Goal: Contribute content: Add original content to the website for others to see

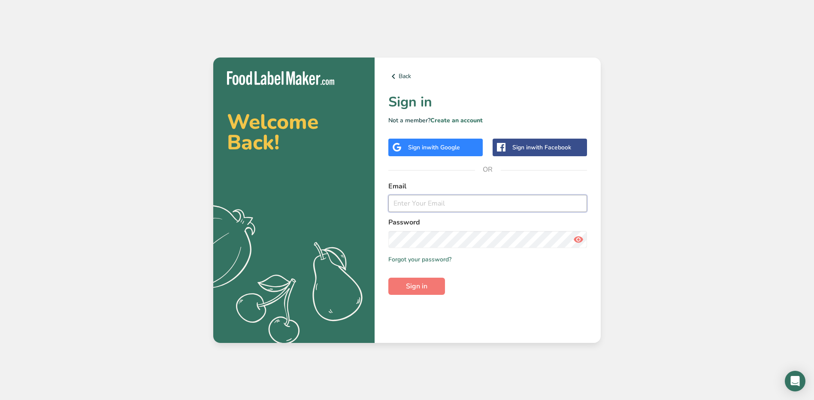
click at [472, 199] on input "email" at bounding box center [487, 203] width 199 height 17
type input "[EMAIL_ADDRESS][PERSON_NAME][DOMAIN_NAME]"
click at [388, 277] on button "Sign in" at bounding box center [416, 285] width 57 height 17
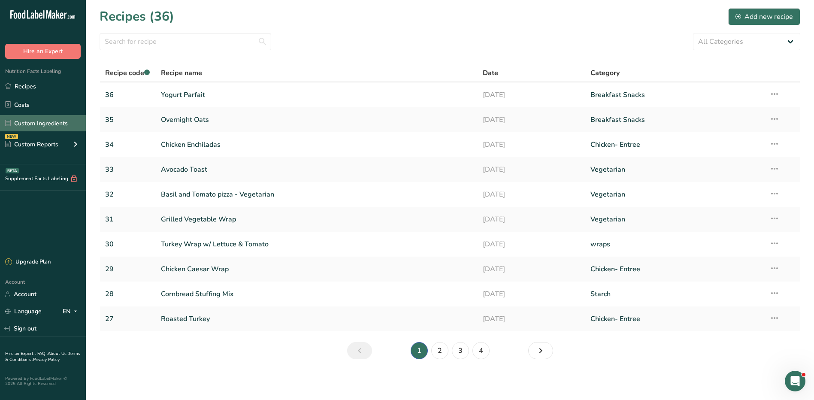
click at [33, 125] on link "Custom Ingredients" at bounding box center [43, 123] width 86 height 16
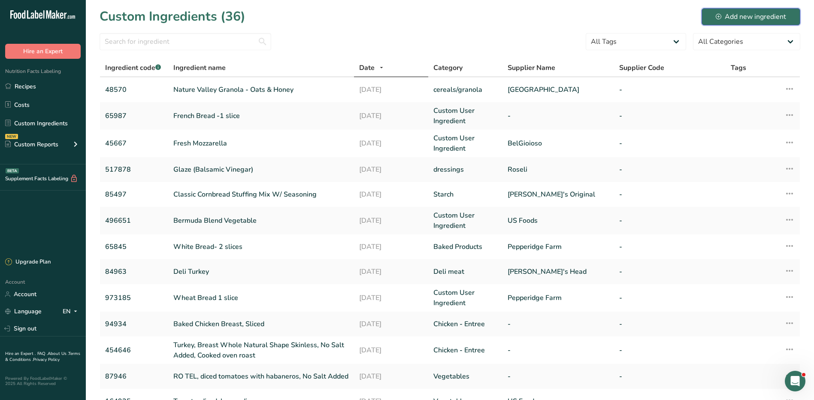
click at [764, 19] on div "Add new ingredient" at bounding box center [750, 17] width 70 height 10
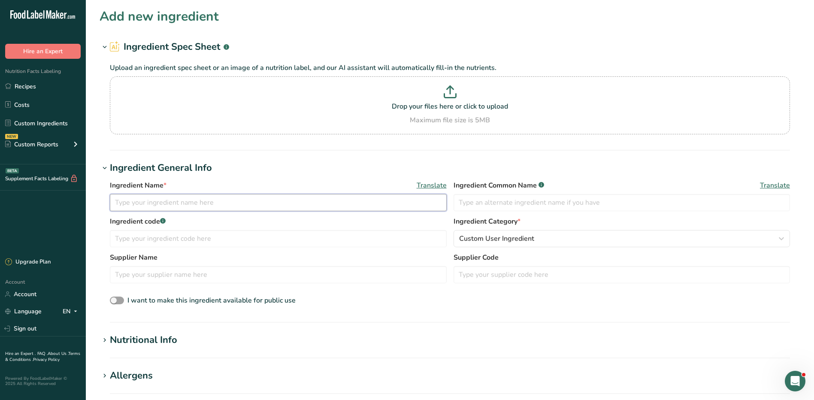
click at [156, 200] on input "text" at bounding box center [278, 202] width 337 height 17
type input "American Cheese- Low Sodium"
click at [265, 244] on input "text" at bounding box center [278, 238] width 337 height 17
type input "56448"
click at [535, 233] on div "Custom User Ingredient" at bounding box center [619, 238] width 320 height 10
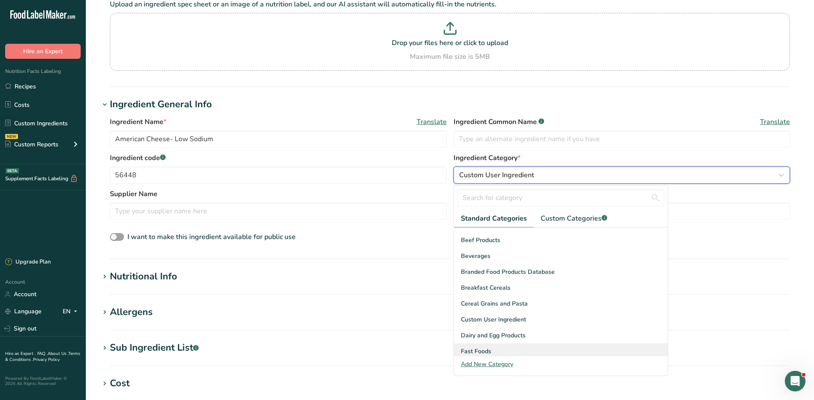
scroll to position [129, 0]
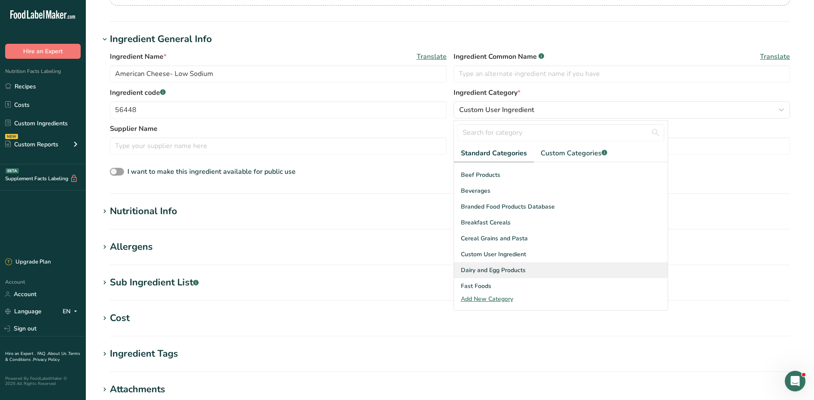
click at [511, 270] on span "Dairy and Egg Products" at bounding box center [493, 269] width 65 height 9
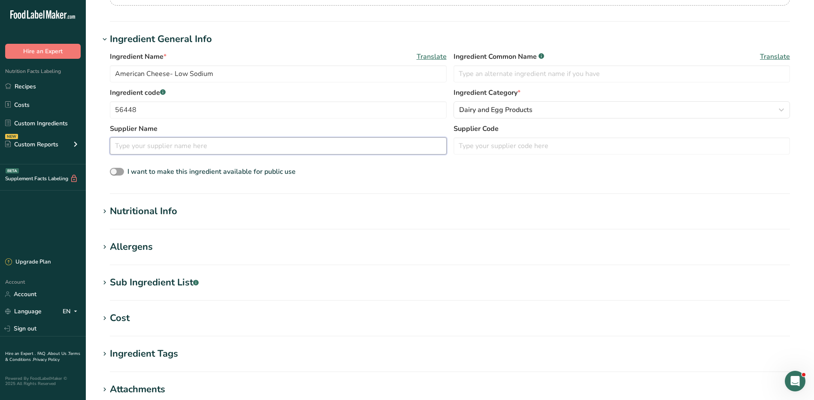
click at [163, 143] on input "text" at bounding box center [278, 145] width 337 height 17
click at [159, 211] on div "Nutritional Info" at bounding box center [143, 211] width 67 height 14
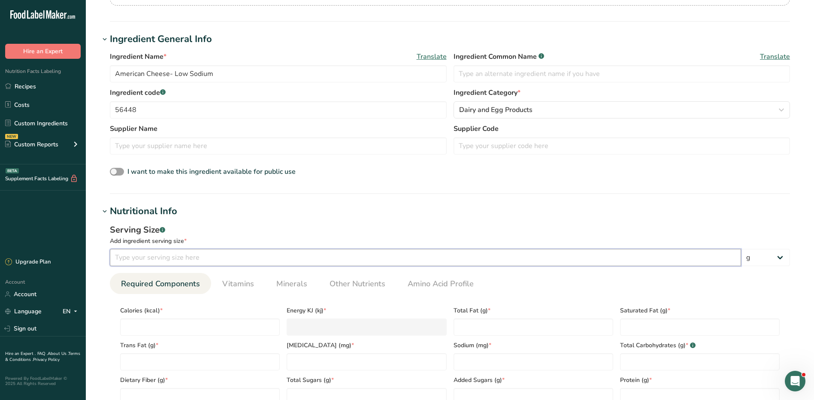
click at [150, 252] on input "number" at bounding box center [425, 257] width 631 height 17
type input "25"
click at [784, 253] on select "g kg mg mcg lb oz l mL fl oz tbsp tsp cup qt gallon" at bounding box center [765, 257] width 49 height 17
click at [741, 249] on select "g kg mg mcg lb oz l mL fl oz tbsp tsp cup qt gallon" at bounding box center [765, 257] width 49 height 17
click at [189, 327] on input "number" at bounding box center [200, 326] width 160 height 17
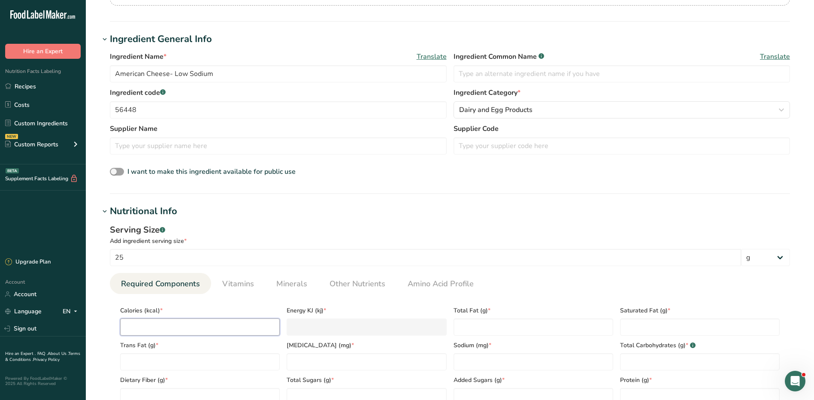
type input "6"
type KJ "25.1"
type input "60"
type KJ "251"
type input "60"
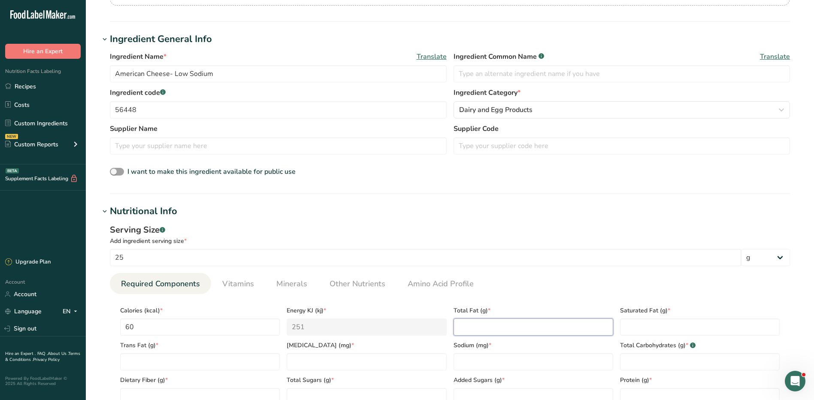
click at [495, 324] on Fat "number" at bounding box center [533, 326] width 160 height 17
type Fat "3.5"
click at [658, 330] on Fat "number" at bounding box center [700, 326] width 160 height 17
type Fat "2"
click at [190, 367] on Fat "number" at bounding box center [200, 361] width 160 height 17
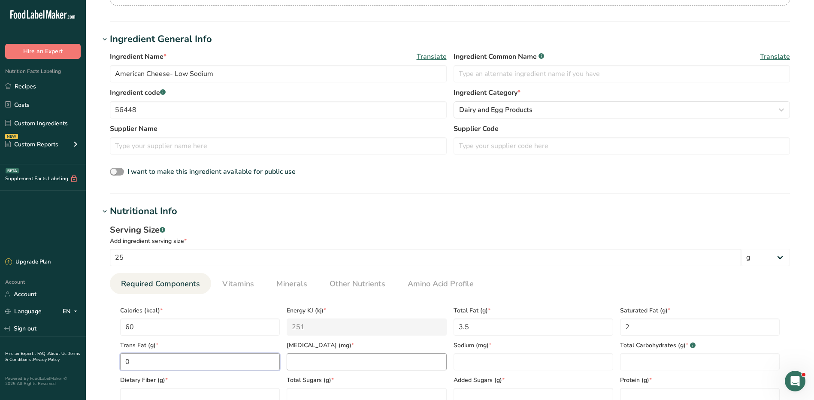
type Fat "0"
click at [296, 358] on input "number" at bounding box center [366, 361] width 160 height 17
type input "10"
click at [489, 359] on input "number" at bounding box center [533, 361] width 160 height 17
type input "250"
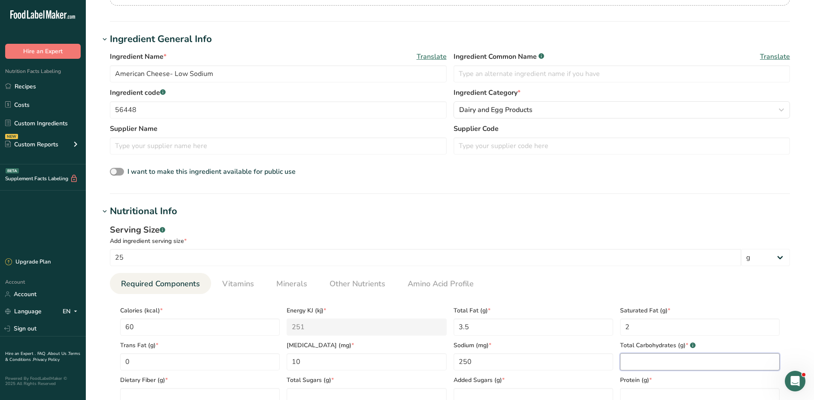
click at [642, 357] on Carbohydrates "number" at bounding box center [700, 361] width 160 height 17
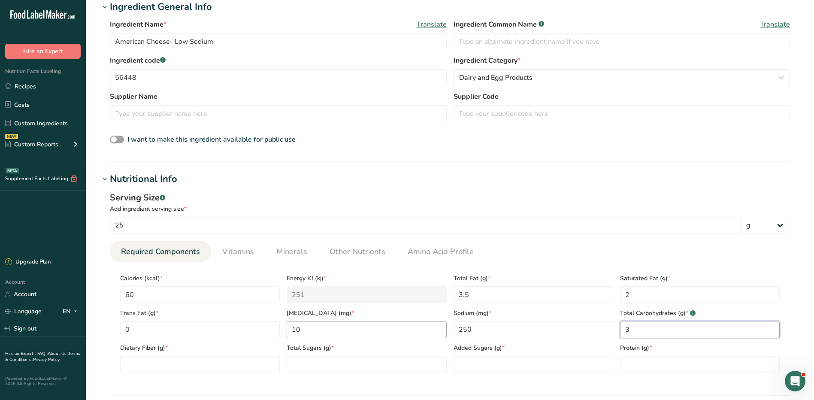
scroll to position [214, 0]
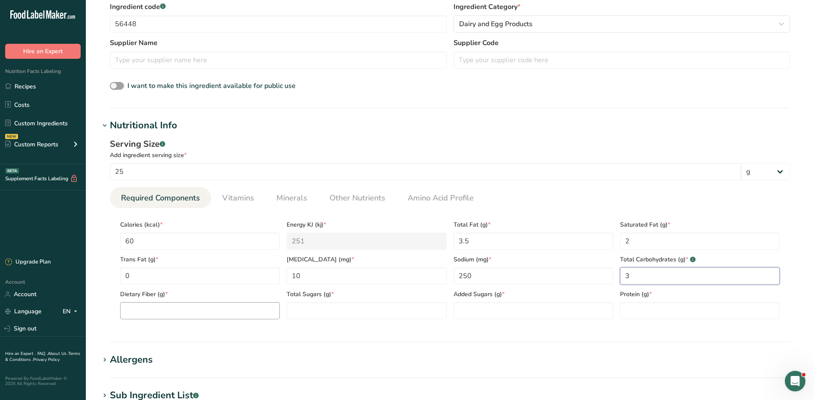
type Carbohydrates "3"
click at [221, 313] on Fiber "number" at bounding box center [200, 310] width 160 height 17
type Fiber "0"
click at [307, 310] on Sugars "number" at bounding box center [366, 310] width 160 height 17
type Sugars "2"
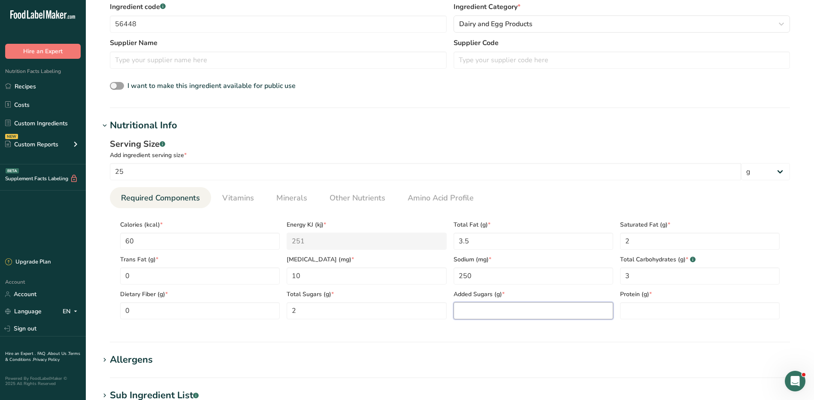
click at [475, 307] on Sugars "number" at bounding box center [533, 310] width 160 height 17
type Sugars "0"
click at [653, 308] on input "number" at bounding box center [700, 310] width 160 height 17
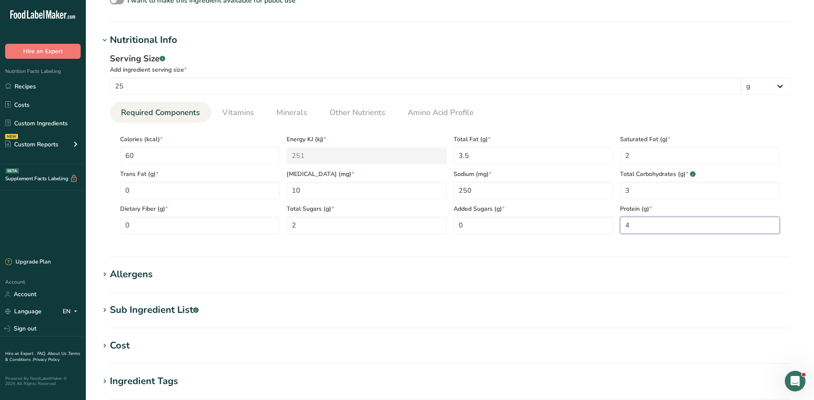
scroll to position [300, 0]
type input "4"
click at [149, 276] on div "Allergens" at bounding box center [131, 274] width 43 height 14
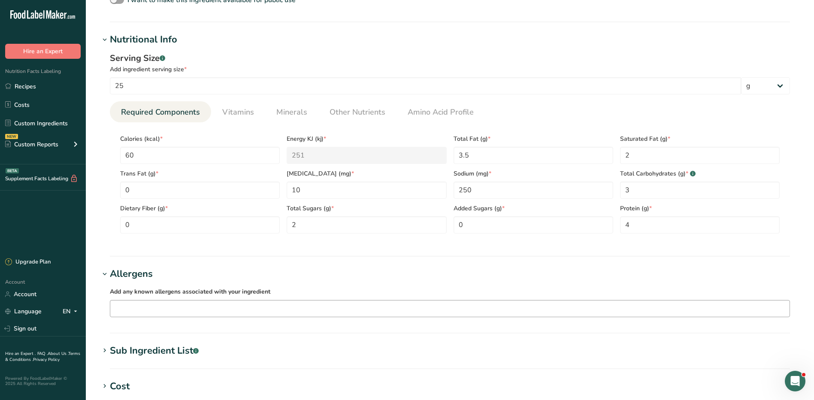
click at [163, 313] on input "text" at bounding box center [449, 307] width 679 height 13
type input "milk"
click at [171, 292] on div "Milk" at bounding box center [442, 293] width 651 height 9
click at [171, 311] on input "text" at bounding box center [464, 307] width 649 height 13
click at [140, 221] on div "Soy" at bounding box center [442, 221] width 651 height 9
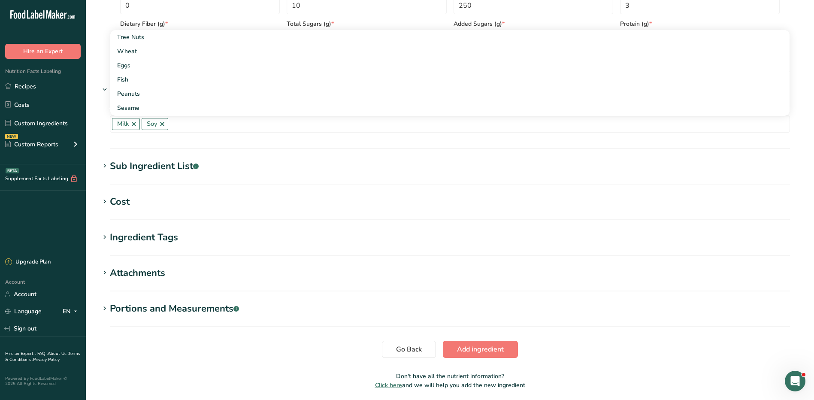
scroll to position [515, 0]
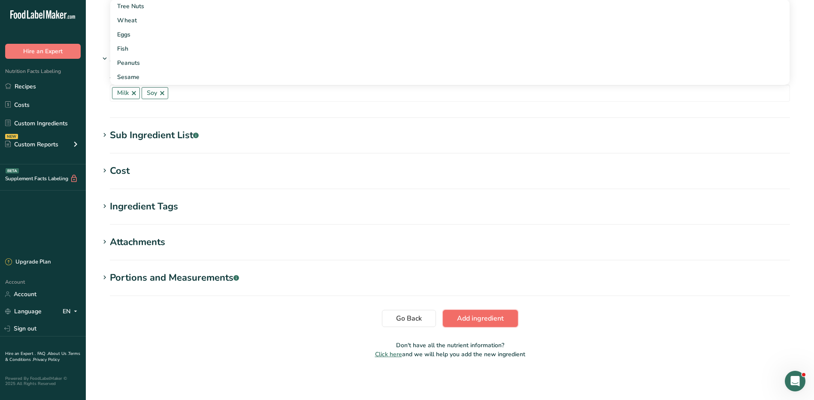
click at [486, 315] on span "Add ingredient" at bounding box center [480, 318] width 47 height 10
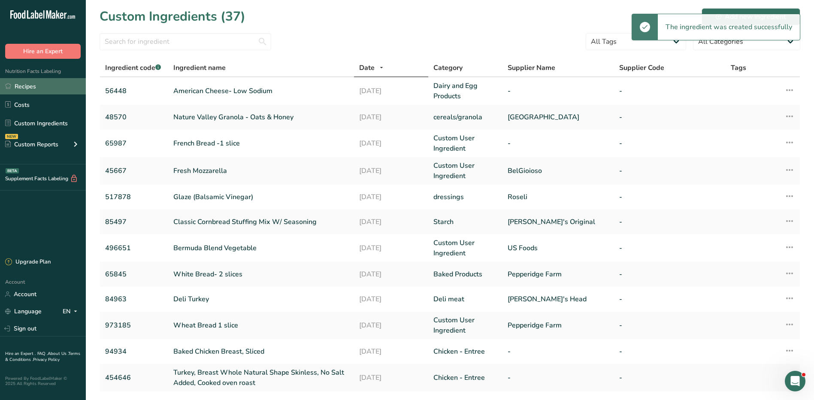
click at [18, 83] on link "Recipes" at bounding box center [43, 86] width 86 height 16
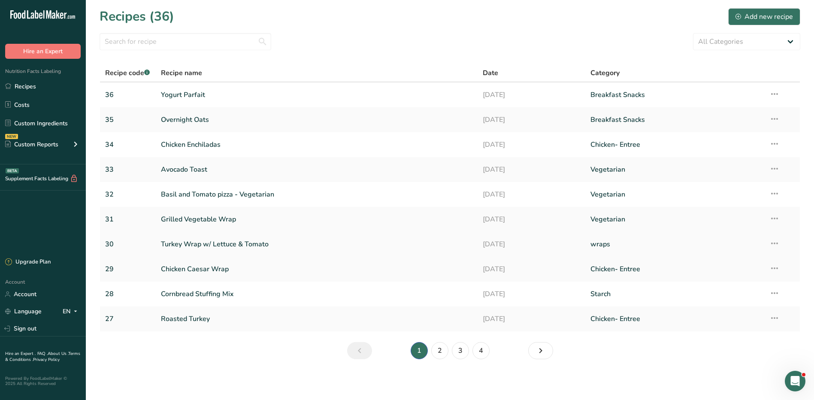
click at [210, 240] on link "Turkey Wrap w/ Lettuce & Tomato" at bounding box center [317, 244] width 312 height 18
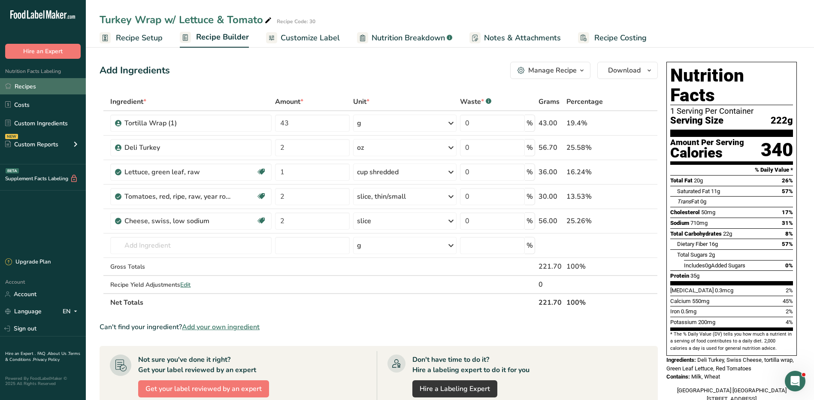
click at [39, 86] on link "Recipes" at bounding box center [43, 86] width 86 height 16
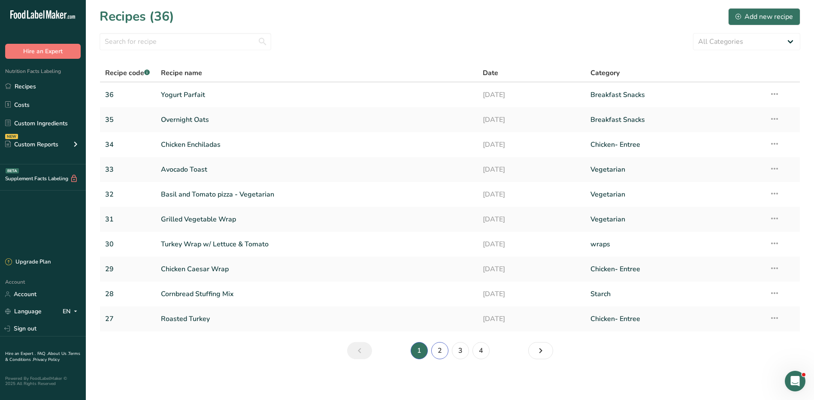
click at [437, 347] on link "2" at bounding box center [439, 350] width 17 height 17
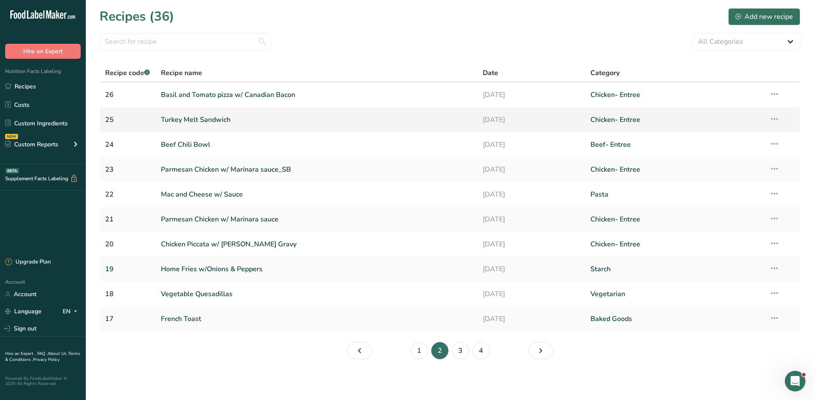
click at [208, 120] on link "Turkey Melt Sandwich" at bounding box center [317, 120] width 312 height 18
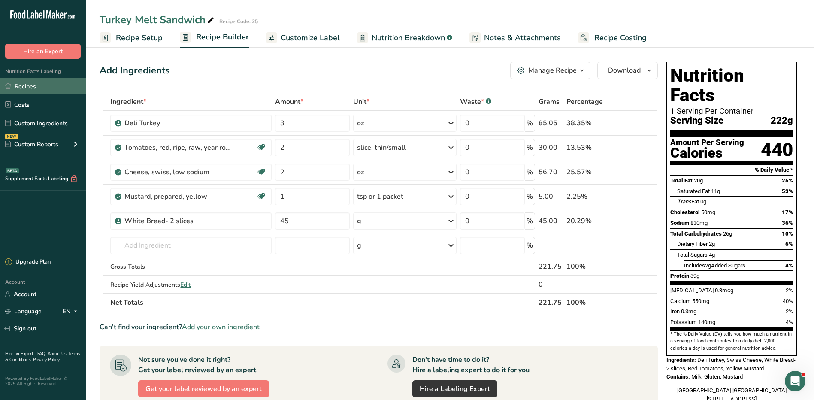
click at [18, 84] on link "Recipes" at bounding box center [43, 86] width 86 height 16
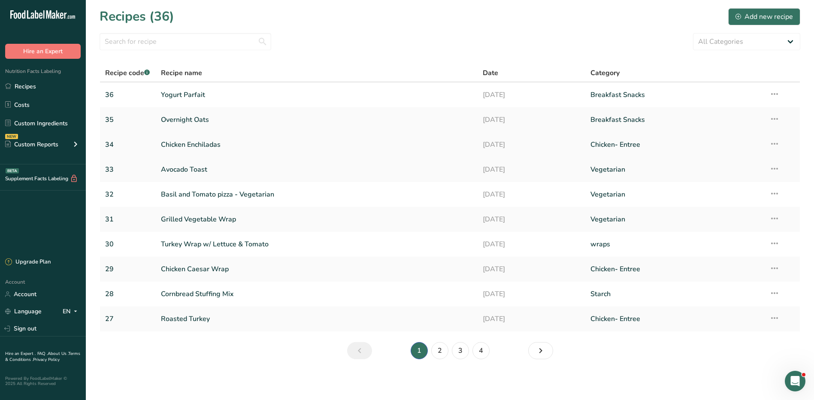
click at [184, 145] on link "Chicken Enchiladas" at bounding box center [317, 145] width 312 height 18
